Goal: Navigation & Orientation: Find specific page/section

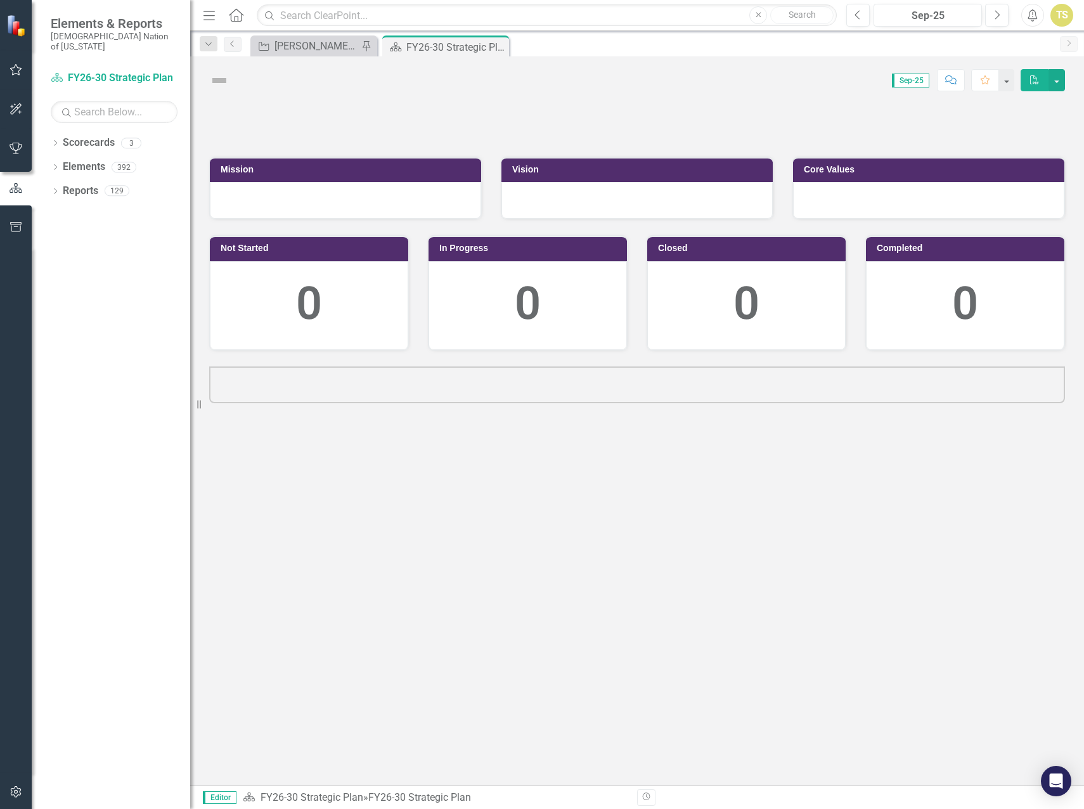
click at [12, 74] on icon "button" at bounding box center [16, 70] width 13 height 10
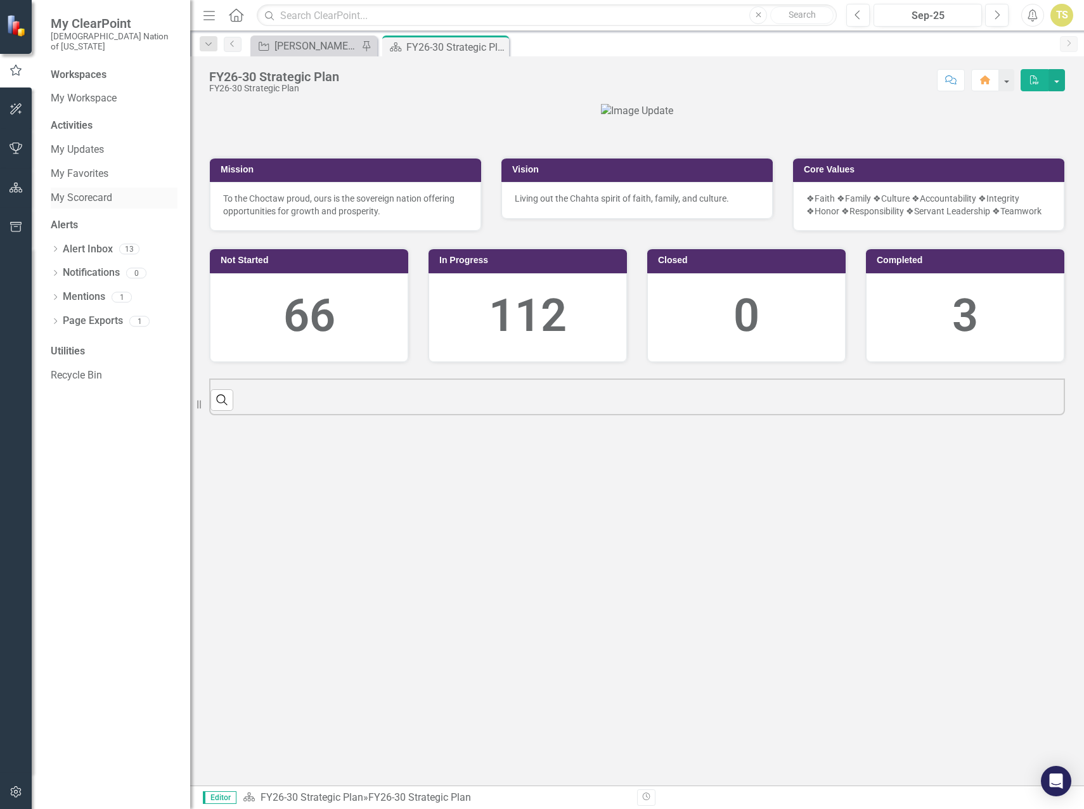
click at [82, 191] on link "My Scorecard" at bounding box center [114, 198] width 127 height 15
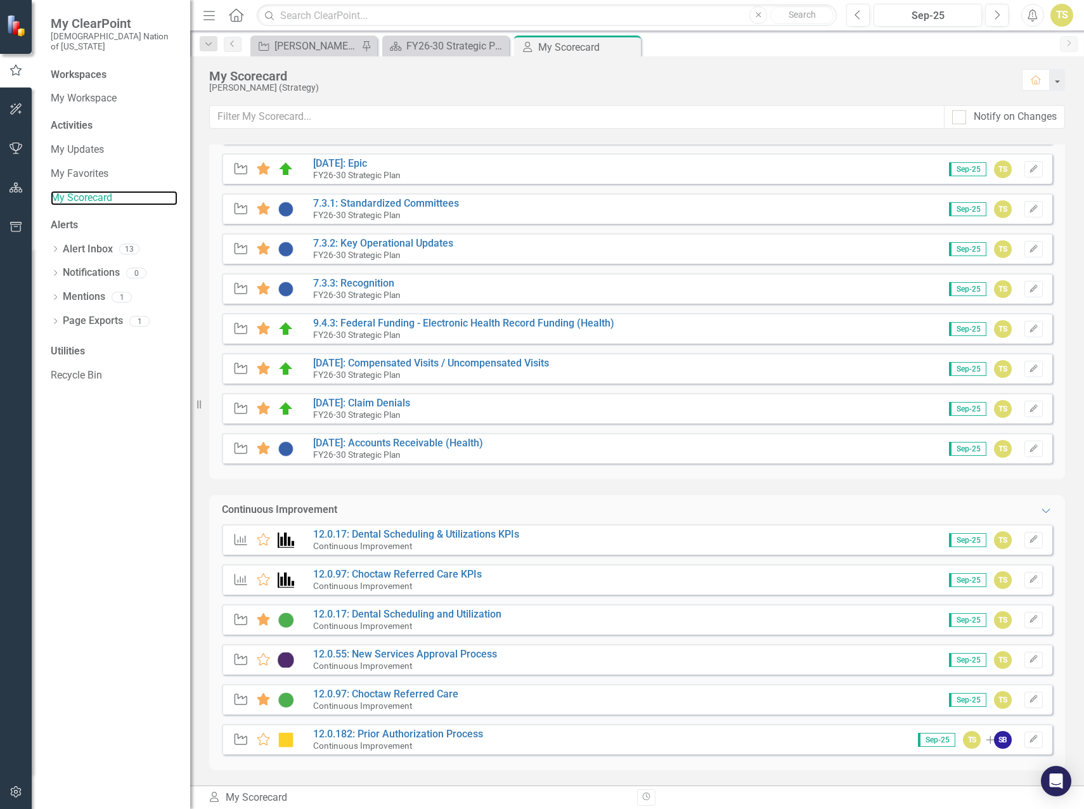
scroll to position [660, 0]
click at [383, 614] on link "12.0.17: Dental Scheduling and Utilization" at bounding box center [407, 613] width 188 height 12
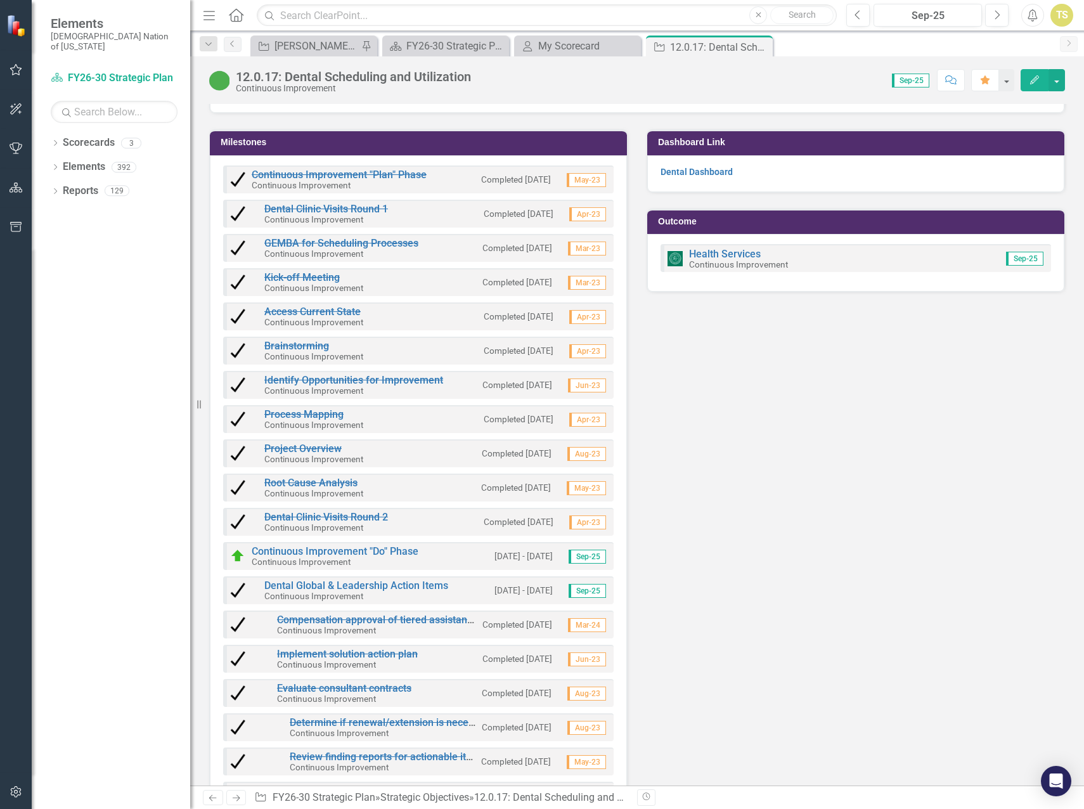
scroll to position [4499, 0]
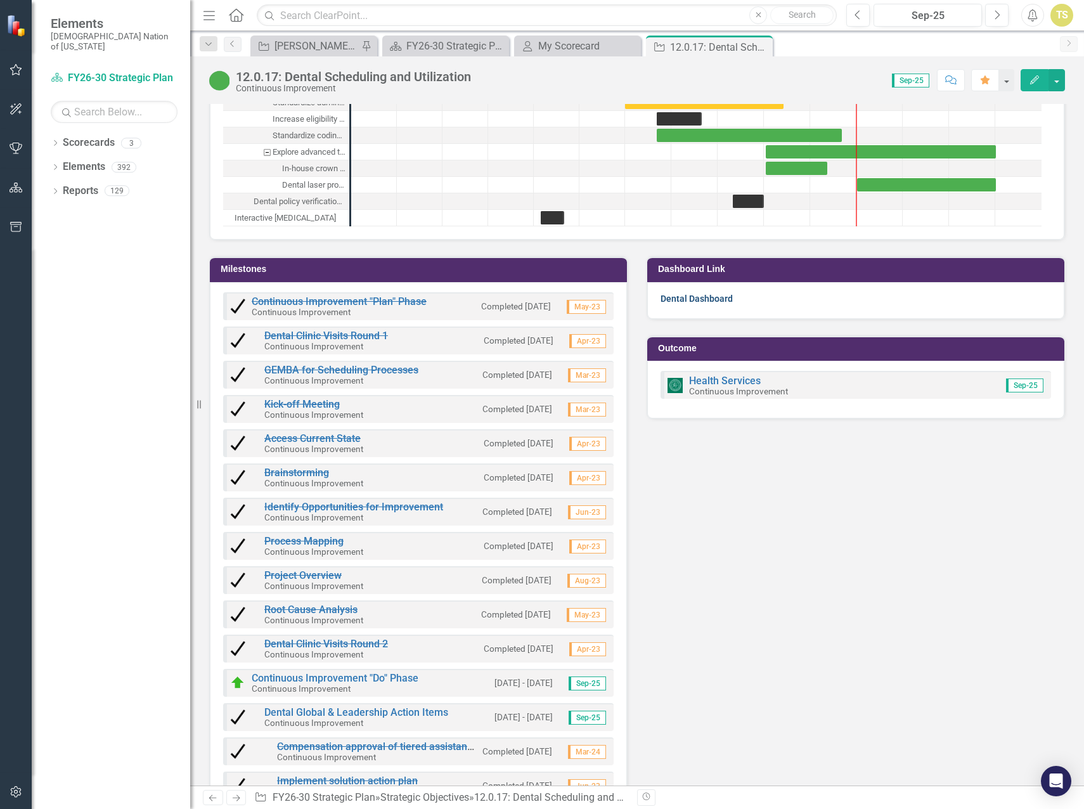
click at [695, 298] on link "Dental Dashboard" at bounding box center [696, 298] width 72 height 10
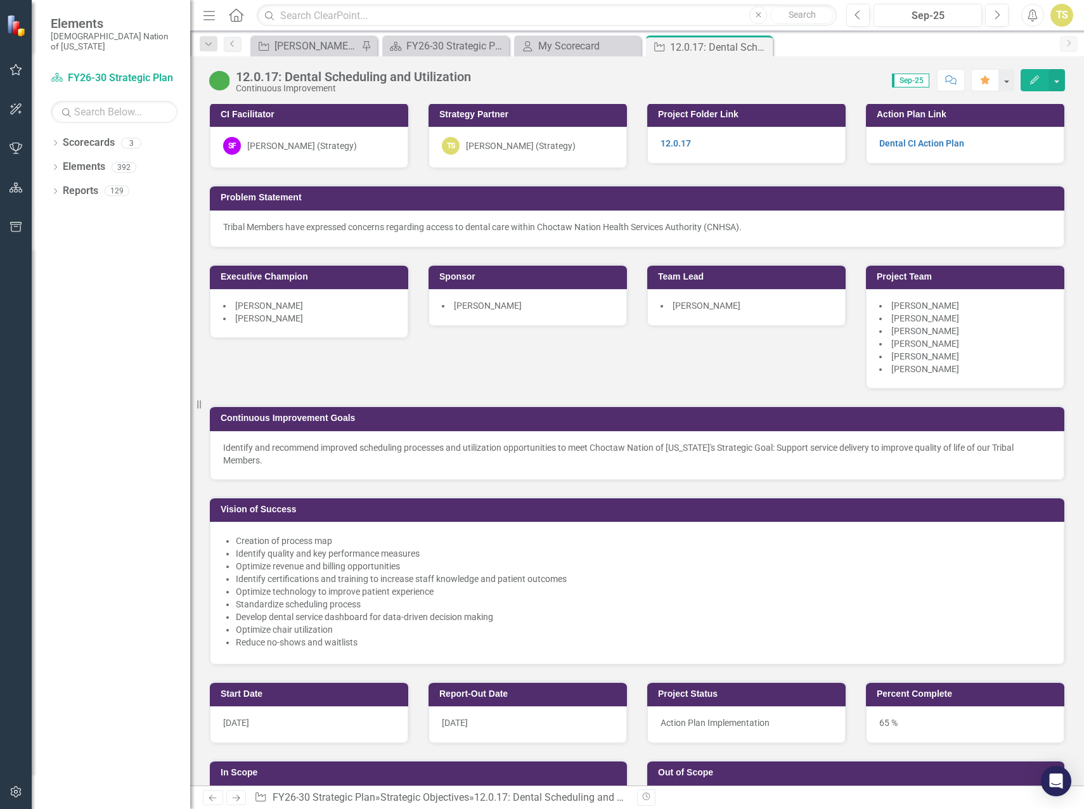
scroll to position [0, 0]
